Goal: Task Accomplishment & Management: Manage account settings

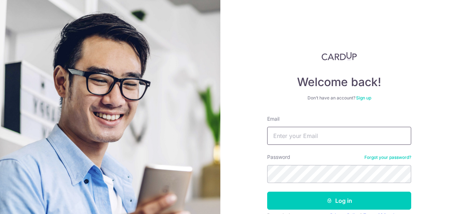
scroll to position [36, 0]
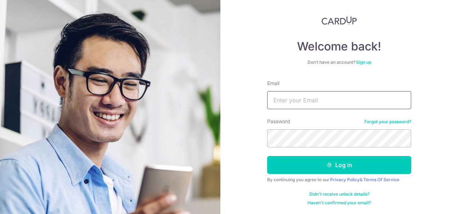
click at [296, 97] on input "Email" at bounding box center [339, 100] width 144 height 18
type input "[EMAIL_ADDRESS][DOMAIN_NAME]"
click at [267, 156] on button "Log in" at bounding box center [339, 165] width 144 height 18
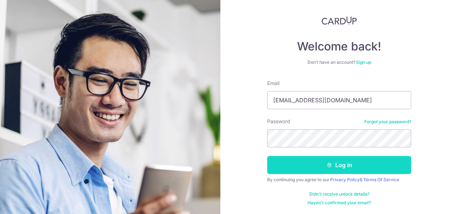
click at [384, 169] on button "Log in" at bounding box center [339, 165] width 144 height 18
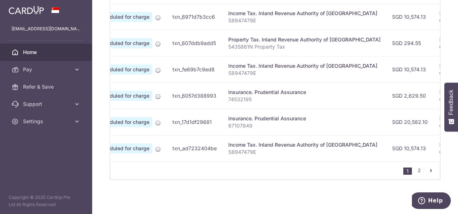
scroll to position [0, 89]
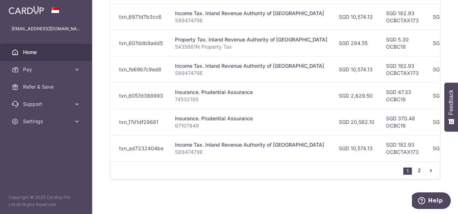
click at [414, 172] on link "2" at bounding box center [418, 170] width 9 height 9
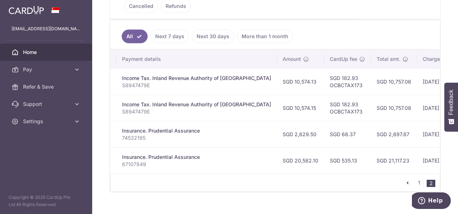
scroll to position [0, 139]
click at [414, 183] on link "1" at bounding box center [418, 182] width 9 height 9
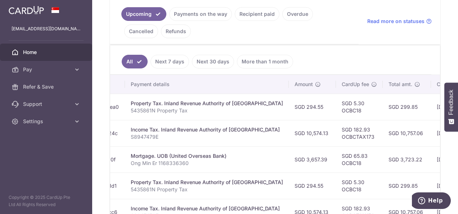
scroll to position [108, 0]
